Goal: Transaction & Acquisition: Obtain resource

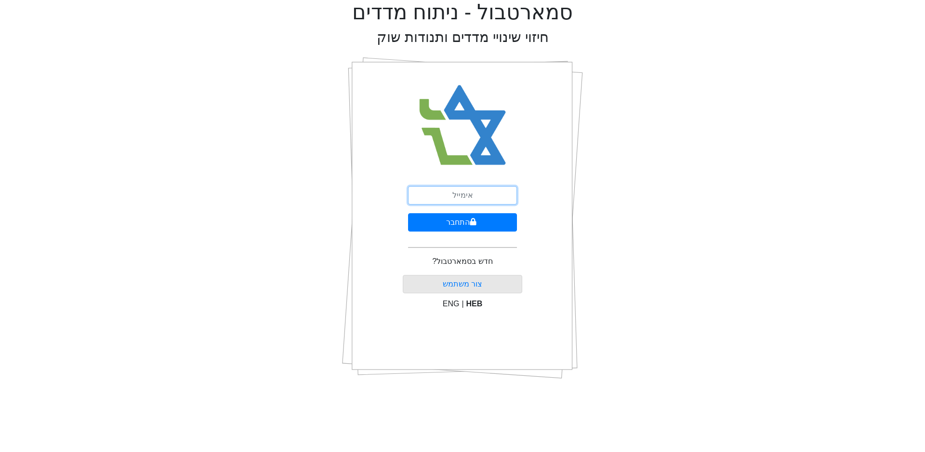
click at [453, 194] on input "email" at bounding box center [462, 195] width 109 height 18
type input "ט"
type input "[EMAIL_ADDRESS][DOMAIN_NAME]"
click at [457, 219] on button "התחבר" at bounding box center [462, 222] width 109 height 18
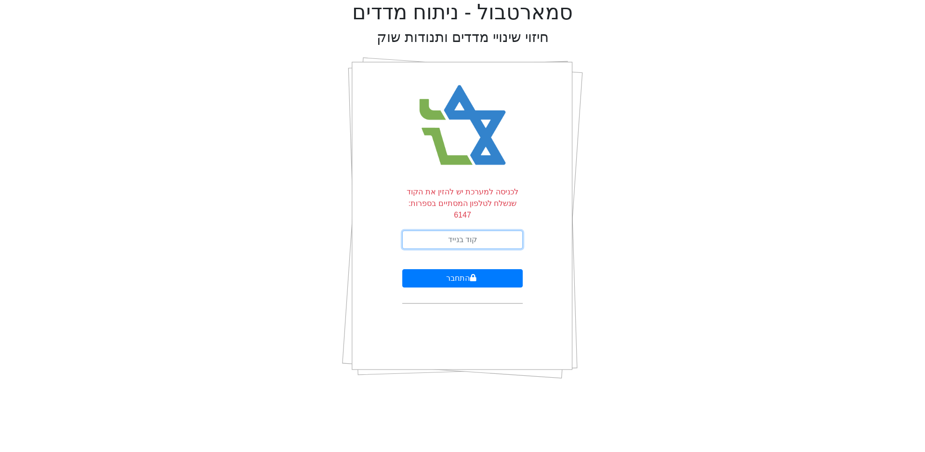
click at [455, 230] on input "text" at bounding box center [462, 239] width 120 height 18
type input "993296"
click at [402, 269] on button "התחבר" at bounding box center [462, 278] width 120 height 18
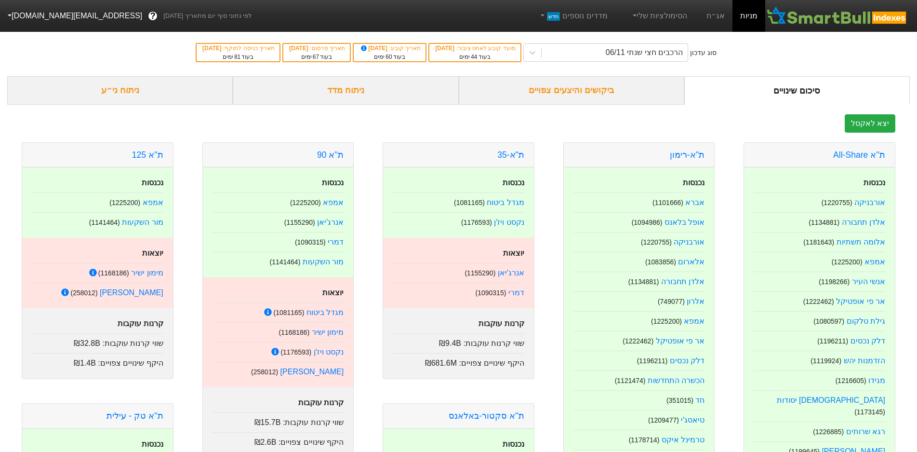
click at [719, 17] on link "אג״ח" at bounding box center [716, 16] width 34 height 32
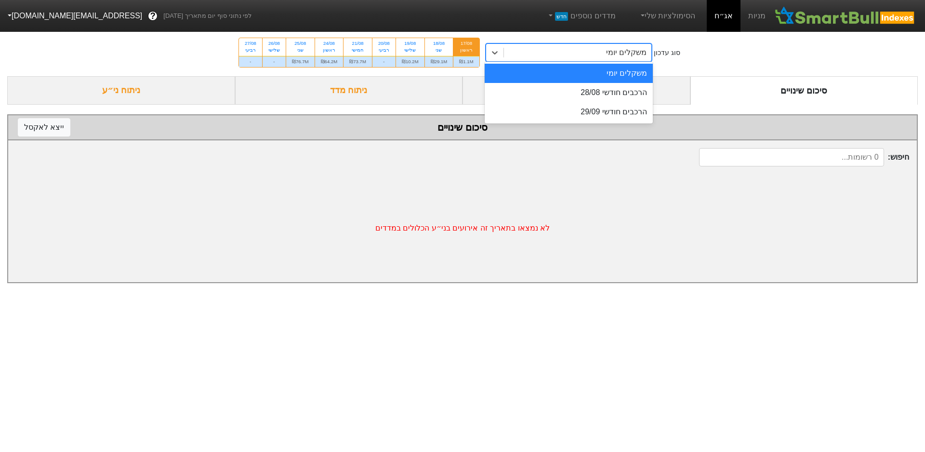
click at [498, 53] on icon at bounding box center [495, 52] width 6 height 3
click at [588, 98] on div "הרכבים חודשי 28/08" at bounding box center [569, 92] width 169 height 19
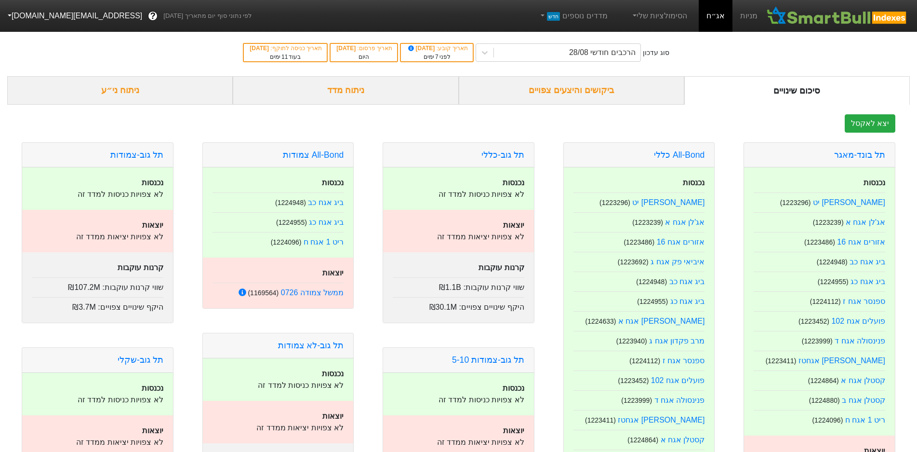
click at [588, 98] on div "ביקושים והיצעים צפויים" at bounding box center [572, 90] width 226 height 28
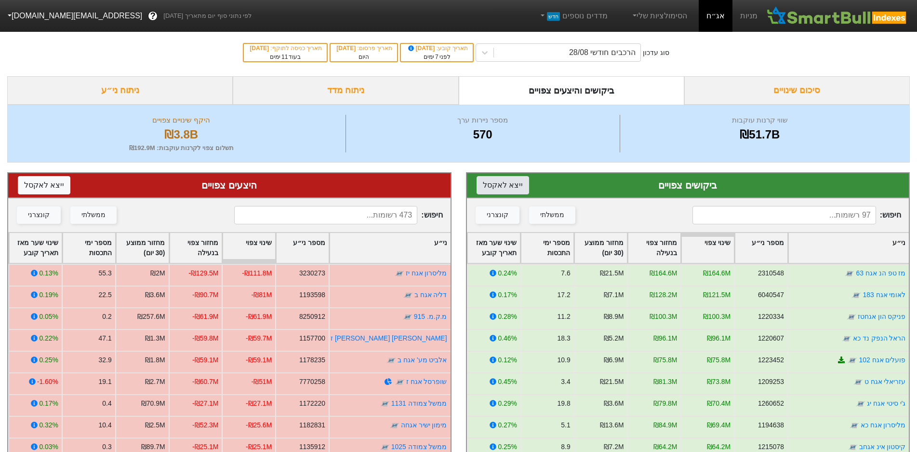
click at [498, 184] on button "ייצא ל אקסל" at bounding box center [503, 185] width 53 height 18
click at [43, 184] on button "ייצא ל אקסל" at bounding box center [44, 185] width 53 height 18
